Goal: Task Accomplishment & Management: Manage account settings

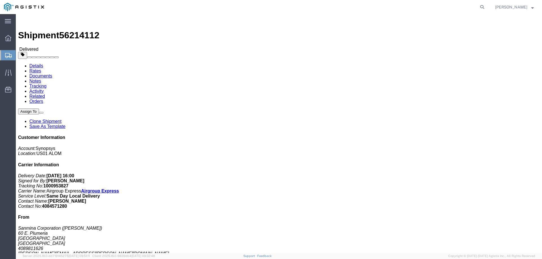
click at [0, 0] on span "Create from Template" at bounding box center [0, 0] width 0 height 0
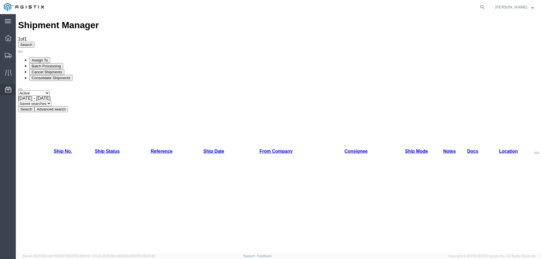
click at [0, 0] on span "Templates" at bounding box center [0, 0] width 0 height 0
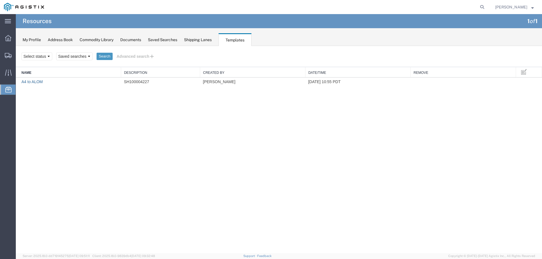
click at [37, 82] on link "A4 to ALOM" at bounding box center [31, 82] width 21 height 5
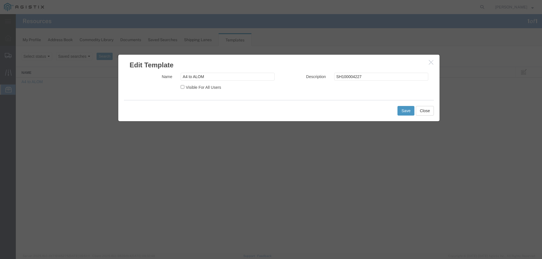
click at [219, 88] on label "Visible For All Users" at bounding box center [203, 87] width 35 height 7
click at [184, 88] on input "Visible For All Users" at bounding box center [183, 87] width 4 height 4
checkbox input "true"
click at [403, 111] on button "Save" at bounding box center [406, 111] width 17 height 10
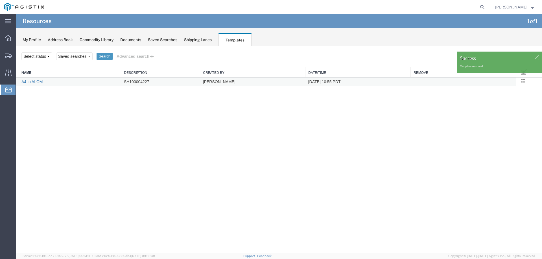
click at [36, 81] on link "A4 to ALOM" at bounding box center [31, 82] width 21 height 5
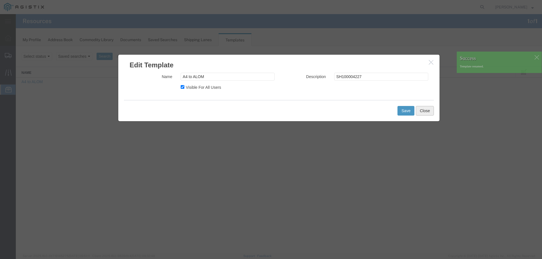
drag, startPoint x: 433, startPoint y: 111, endPoint x: 437, endPoint y: 107, distance: 5.8
click at [431, 111] on button "Close" at bounding box center [425, 111] width 18 height 10
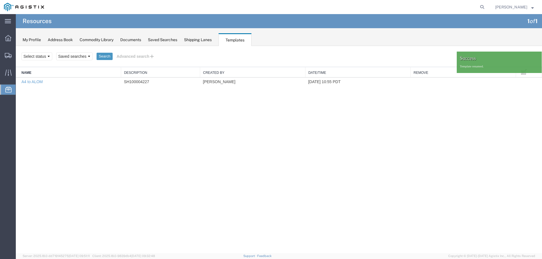
click at [519, 91] on div "Search Select status Saved searches Search Advanced search Field Criterion Sele…" at bounding box center [279, 150] width 526 height 208
click at [523, 82] on span at bounding box center [523, 81] width 5 height 5
click at [522, 73] on div at bounding box center [499, 72] width 85 height 2
click at [536, 60] on div at bounding box center [537, 57] width 8 height 8
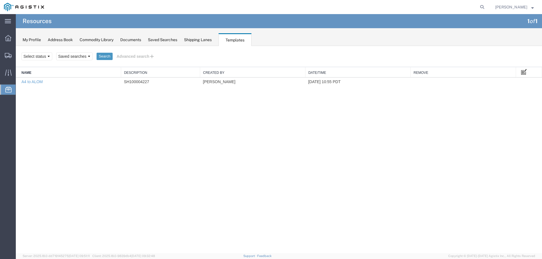
click at [524, 72] on span at bounding box center [524, 72] width 6 height 6
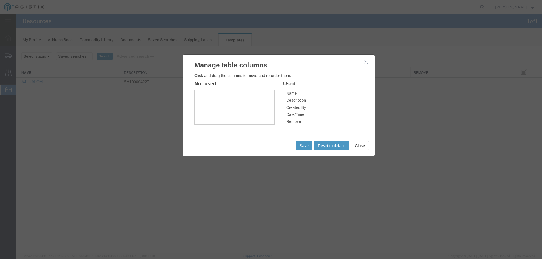
click at [365, 63] on icon "button" at bounding box center [366, 62] width 5 height 5
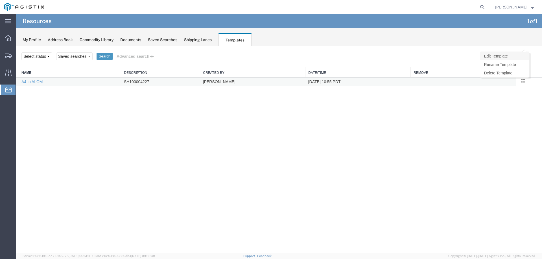
click at [517, 57] on link "Edit Template" at bounding box center [504, 56] width 49 height 8
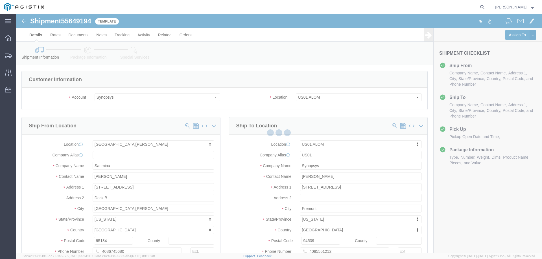
select select "65511"
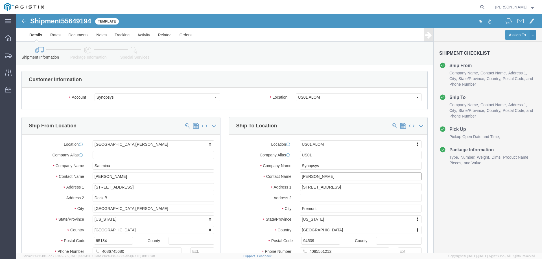
click input "[PERSON_NAME]"
drag, startPoint x: 332, startPoint y: 177, endPoint x: 317, endPoint y: 163, distance: 20.8
click input "[PERSON_NAME]"
type input "[PERSON_NAME]"
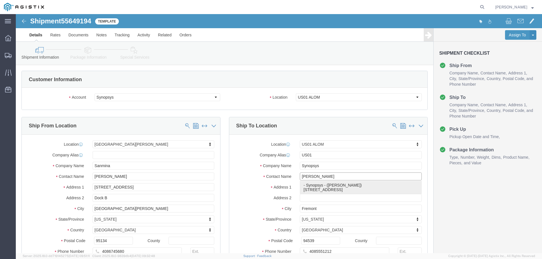
click p "- Synopsys - ([PERSON_NAME]) [STREET_ADDRESS]"
select select
select select "CA"
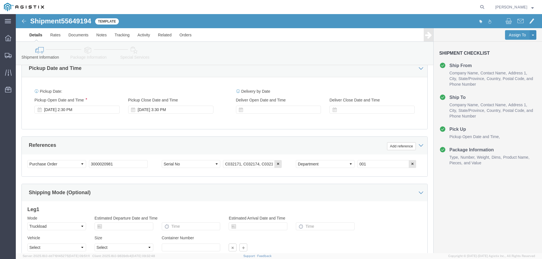
scroll to position [245, 0]
type input "[PERSON_NAME]"
click input "3000020981"
type input "3000020983"
click icon "button"
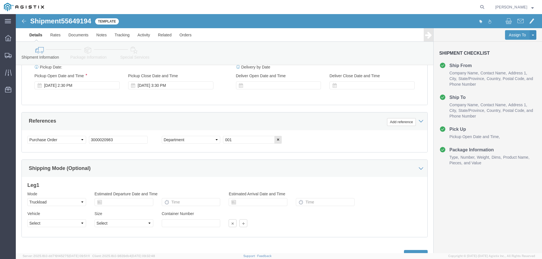
scroll to position [292, 0]
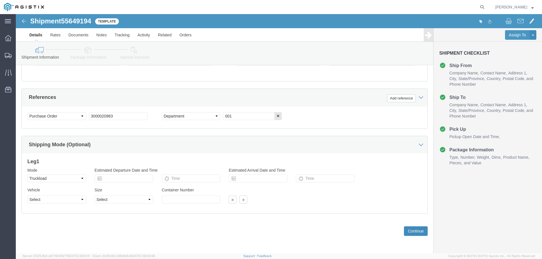
click button "Continue"
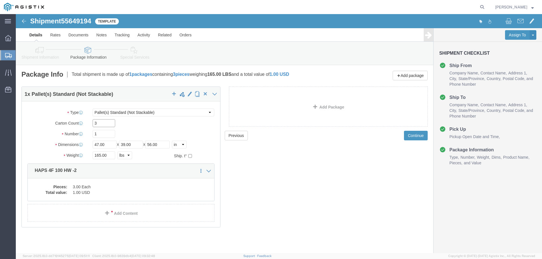
click input "3"
click link "Save As Template"
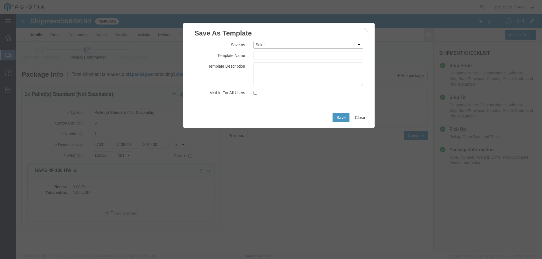
click select "Select A4 to ALOM"
select select "46787"
click select "Select A4 to ALOM"
click input "A4 to ALOM"
type input "A4 to ALOM PRODUCTION"
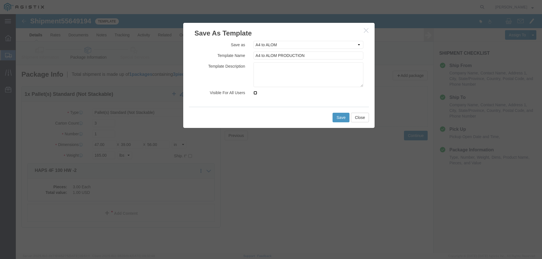
click input "Visible For All Users"
checkbox input "true"
click textarea
click button "Save"
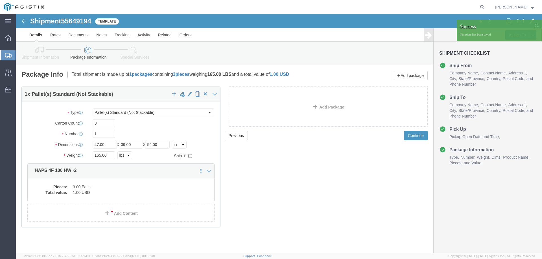
click div
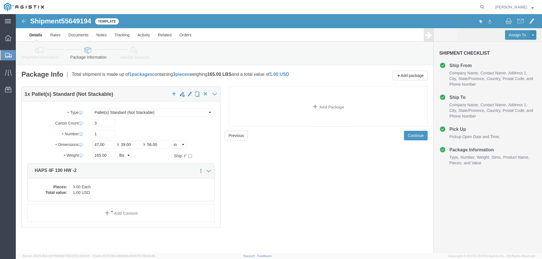
click p "Template has been saved."
click at [0, 0] on span "Templates" at bounding box center [0, 0] width 0 height 0
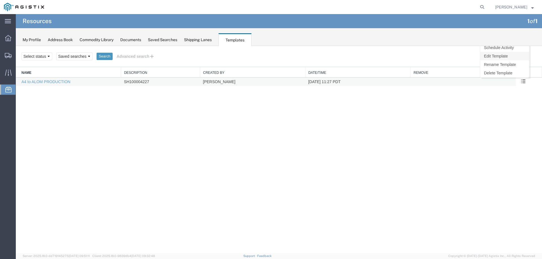
click at [508, 56] on link "Edit Template" at bounding box center [504, 56] width 49 height 8
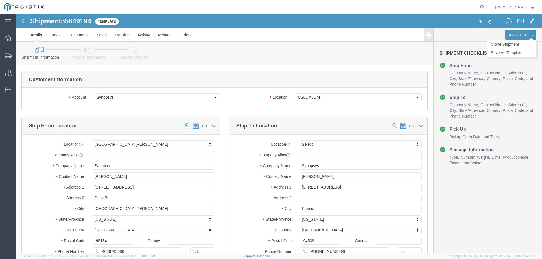
select select
click span
click link "Clone Shipment"
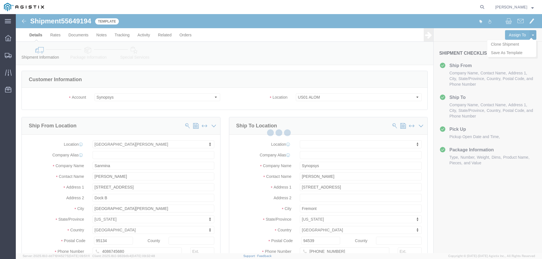
select select "70111"
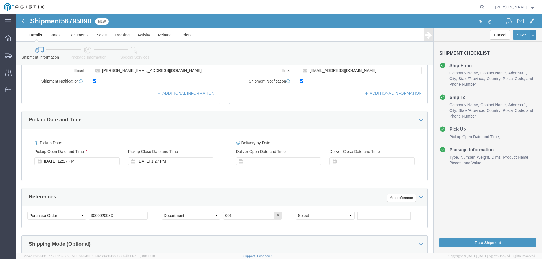
scroll to position [207, 0]
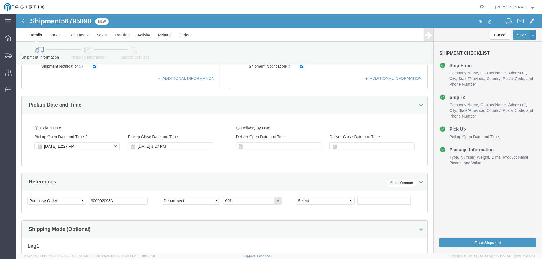
click div "[DATE] 12:27 PM"
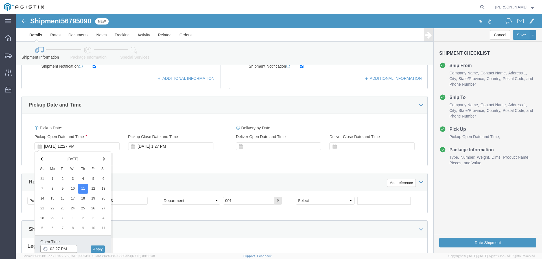
click input "02:27 PM"
type input "2:30 PM"
click button "Apply"
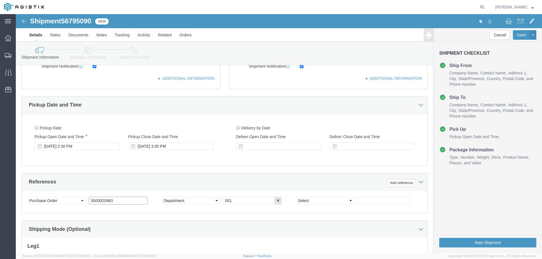
click input "3000020983"
